Goal: Information Seeking & Learning: Find specific fact

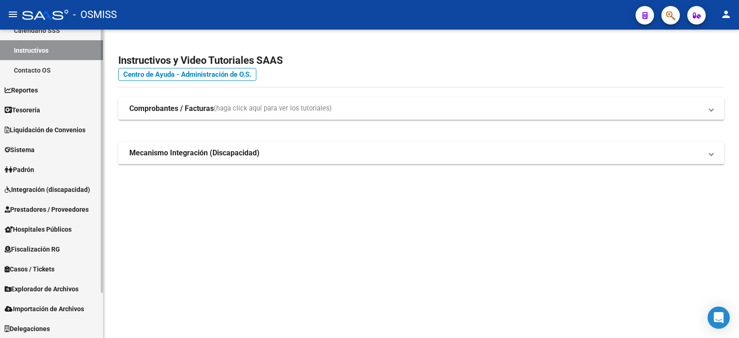
scroll to position [53, 0]
click at [51, 204] on span "Prestadores / Proveedores" at bounding box center [47, 209] width 84 height 10
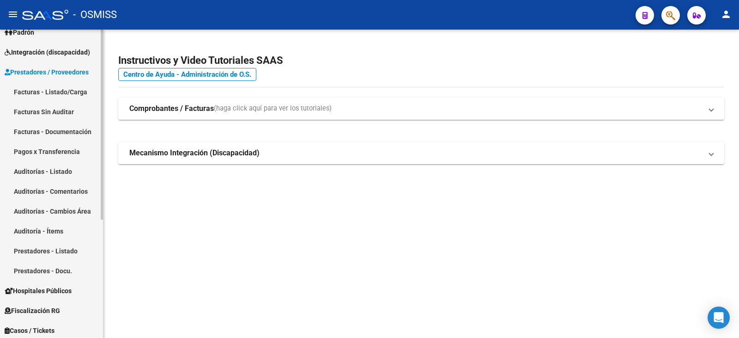
scroll to position [146, 0]
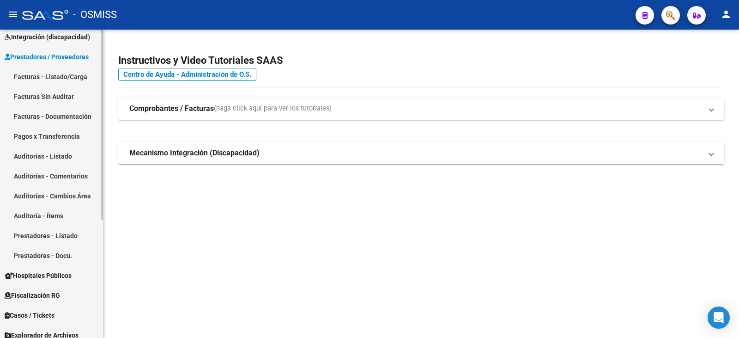
click at [36, 251] on link "Prestadores - Docu." at bounding box center [51, 255] width 103 height 20
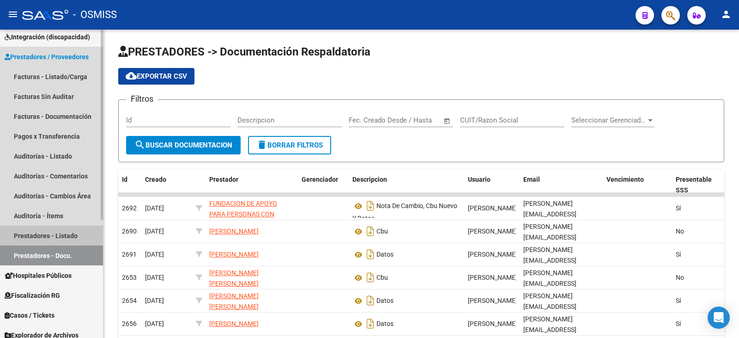
click at [36, 232] on link "Prestadores - Listado" at bounding box center [51, 236] width 103 height 20
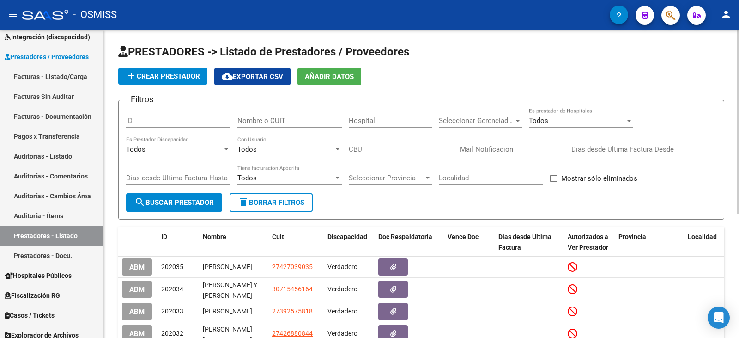
click at [304, 121] on input "Nombre o CUIT" at bounding box center [290, 120] width 104 height 8
paste input "LUIS ANGEL SUAREZ"
click at [182, 204] on span "search Buscar Prestador" at bounding box center [173, 202] width 79 height 8
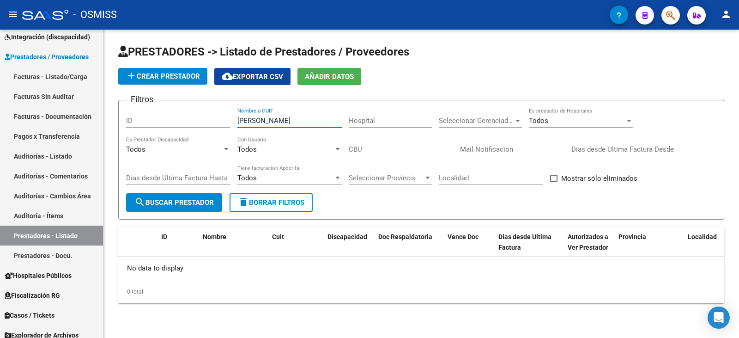
drag, startPoint x: 309, startPoint y: 122, endPoint x: 140, endPoint y: 117, distance: 169.7
click at [140, 117] on div "Filtros ID LUIS ANGEL SUAREZ Nombre o CUIT Hospital Seleccionar Gerenciador Sel…" at bounding box center [421, 150] width 591 height 85
type input "[PERSON_NAME]"
click at [172, 204] on span "search Buscar Prestador" at bounding box center [173, 202] width 79 height 8
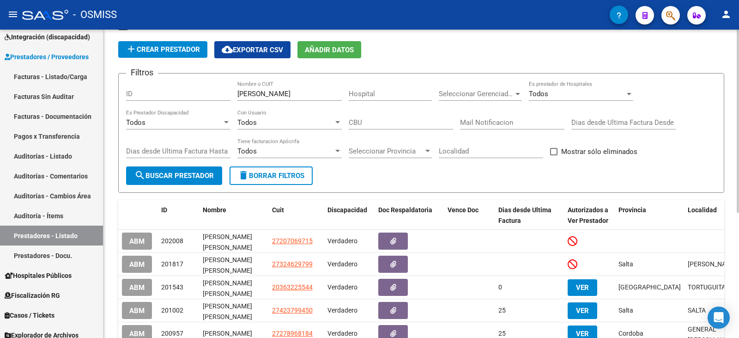
scroll to position [46, 0]
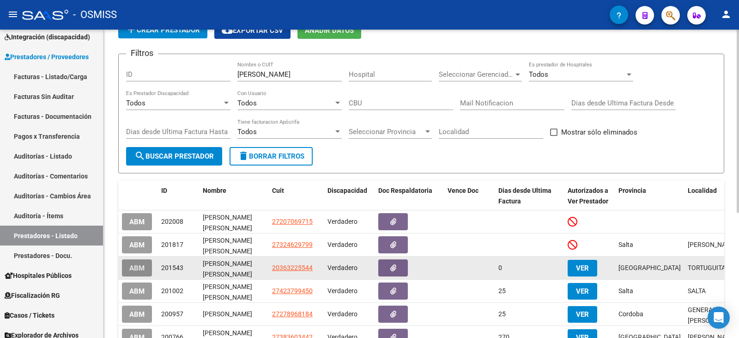
click at [137, 267] on span "ABM" at bounding box center [136, 268] width 15 height 8
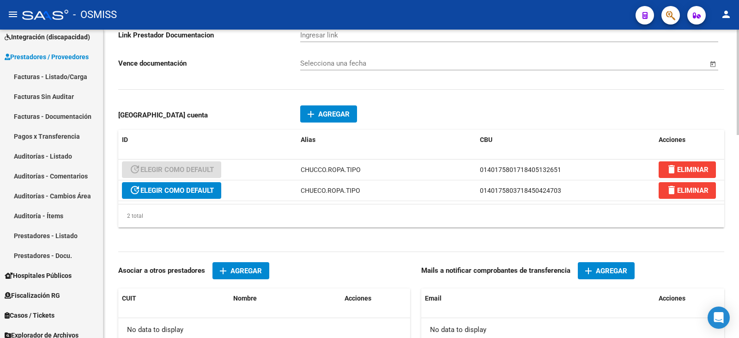
scroll to position [508, 0]
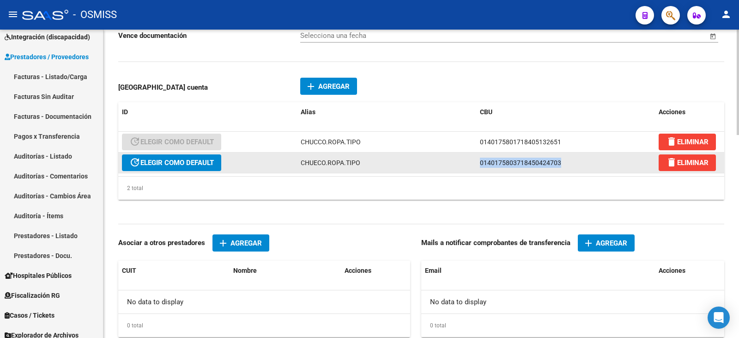
drag, startPoint x: 566, startPoint y: 162, endPoint x: 477, endPoint y: 164, distance: 88.8
click at [477, 164] on datatable-body-cell "0140175803718450424703" at bounding box center [565, 163] width 179 height 20
copy span "0140175803718450424703"
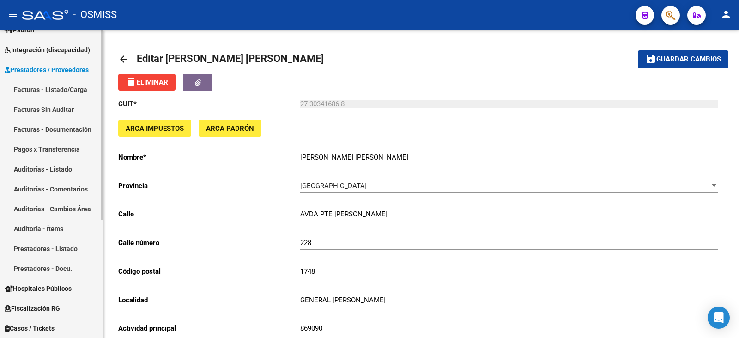
scroll to position [192, 0]
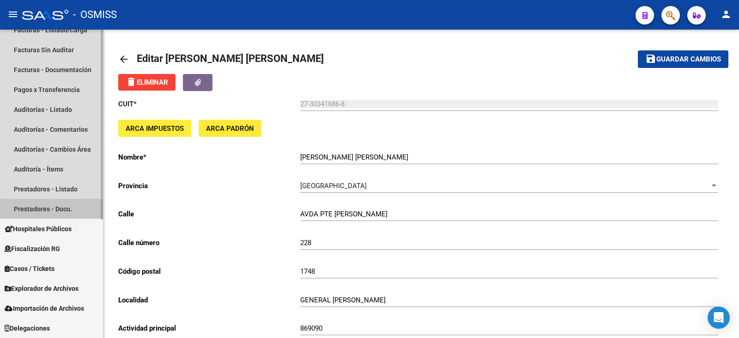
click at [45, 210] on link "Prestadores - Docu." at bounding box center [51, 209] width 103 height 20
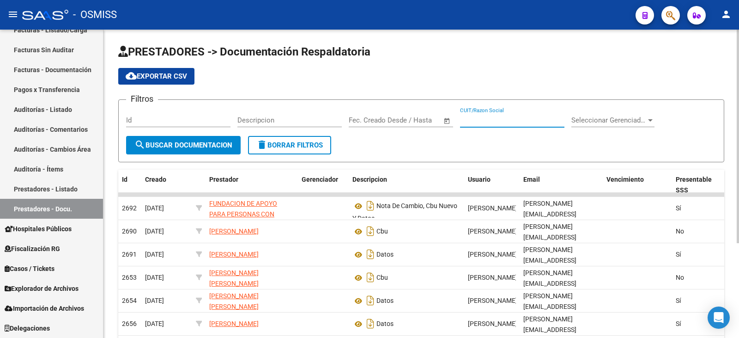
click at [500, 120] on input "CUIT/Razon Social" at bounding box center [512, 120] width 104 height 8
type input "[PERSON_NAME]"
click at [202, 144] on span "search Buscar Documentacion" at bounding box center [183, 145] width 98 height 8
